Goal: Information Seeking & Learning: Learn about a topic

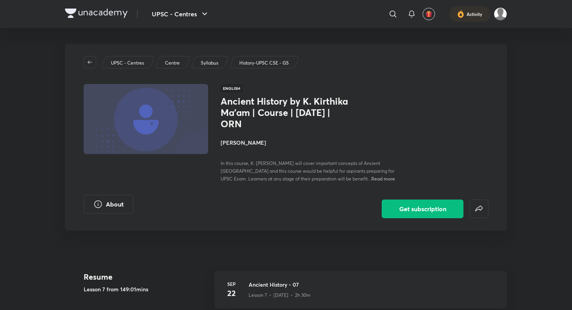
click at [162, 124] on img at bounding box center [146, 119] width 127 height 72
click at [125, 62] on p "UPSC - Centres" at bounding box center [127, 63] width 33 height 7
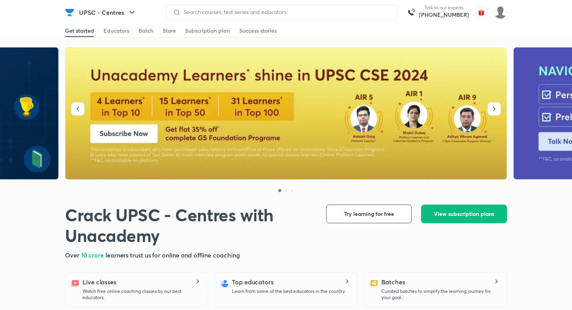
click at [74, 9] on img at bounding box center [69, 12] width 9 height 9
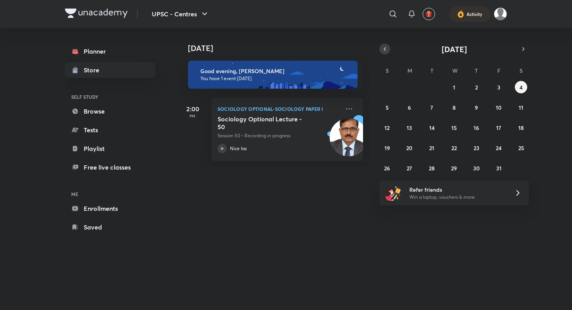
click at [387, 54] on button "button" at bounding box center [385, 49] width 11 height 11
click at [436, 148] on button "23" at bounding box center [432, 148] width 12 height 12
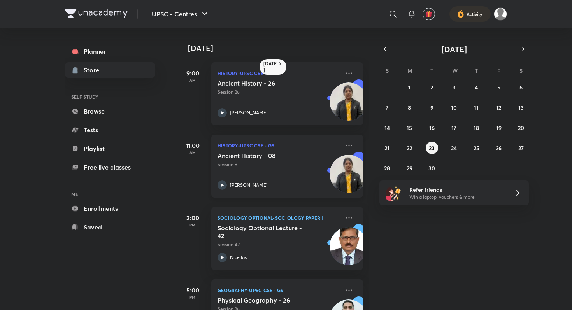
click at [294, 185] on div "[PERSON_NAME]" at bounding box center [279, 185] width 122 height 9
